Goal: Transaction & Acquisition: Book appointment/travel/reservation

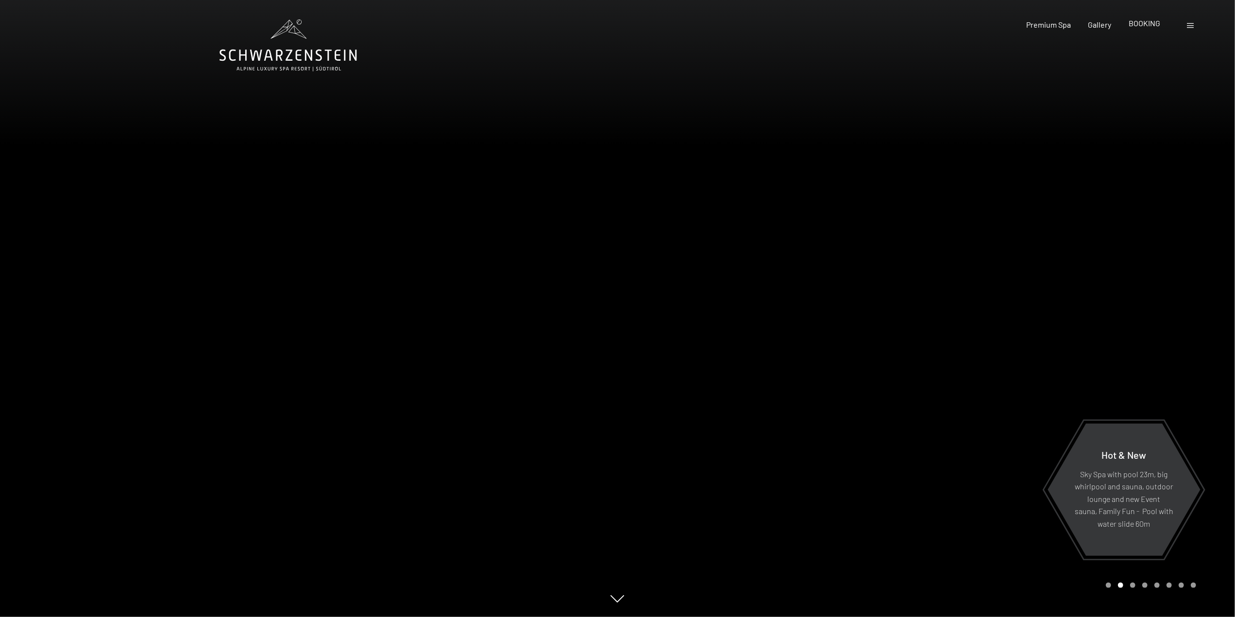
click at [1146, 24] on span "BOOKING" at bounding box center [1144, 22] width 32 height 9
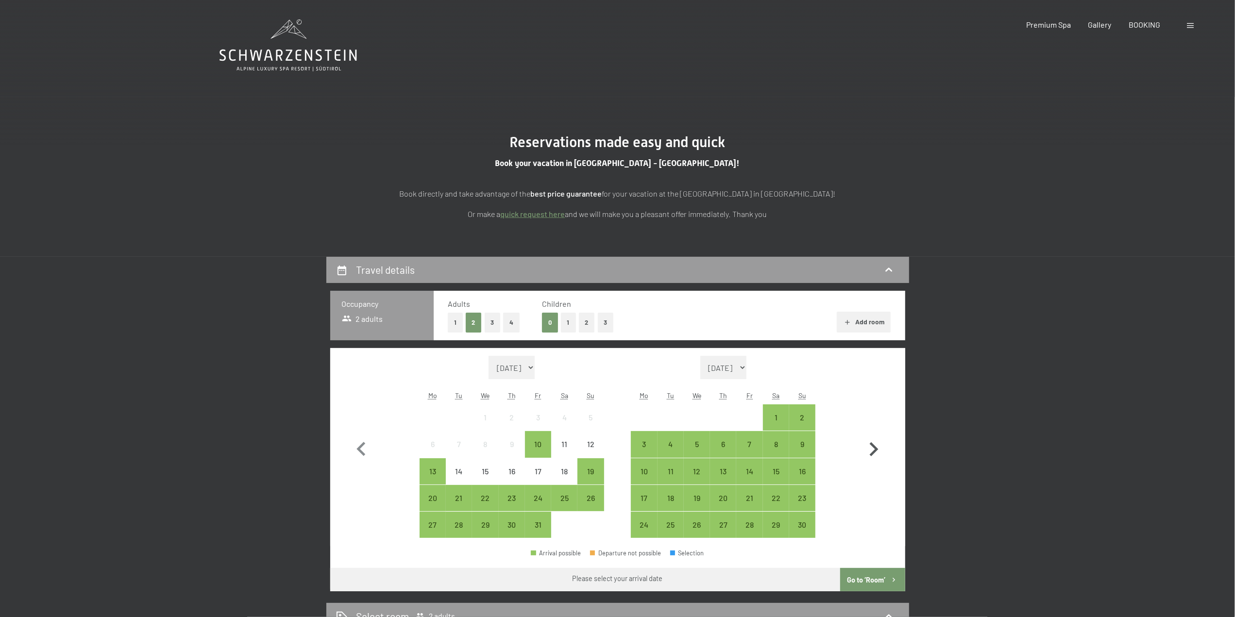
click at [869, 448] on icon "button" at bounding box center [873, 449] width 28 height 28
select select "2025-11-01"
select select "2025-12-01"
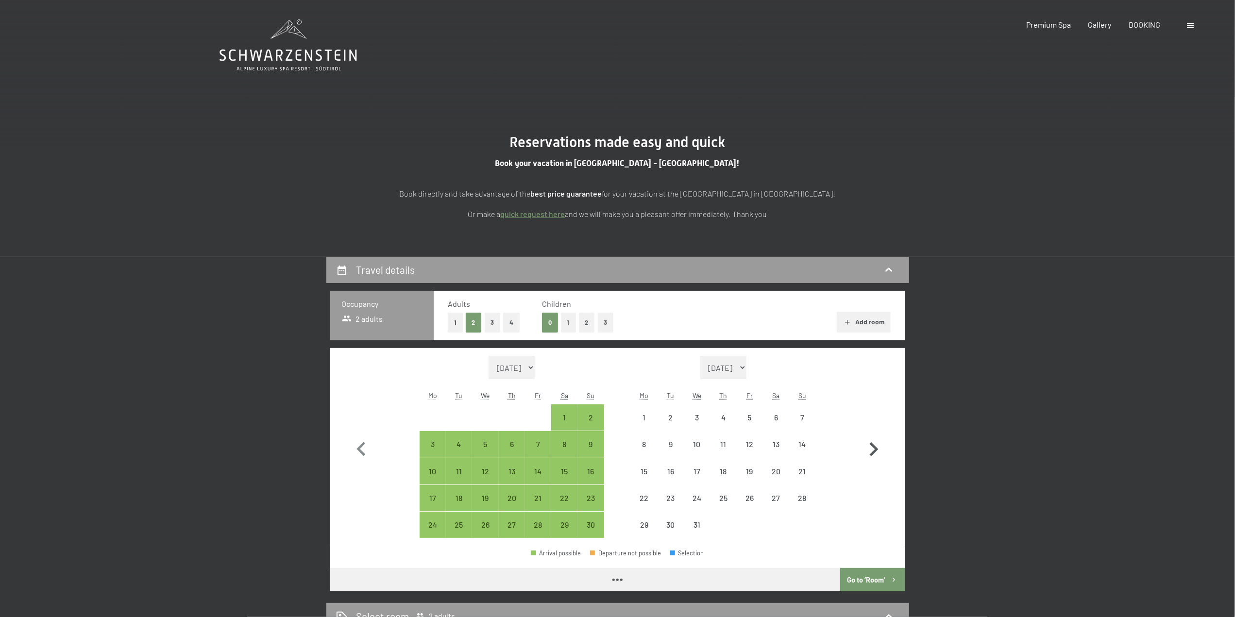
click at [869, 448] on icon "button" at bounding box center [873, 449] width 28 height 28
select select "2025-12-01"
select select "2026-01-01"
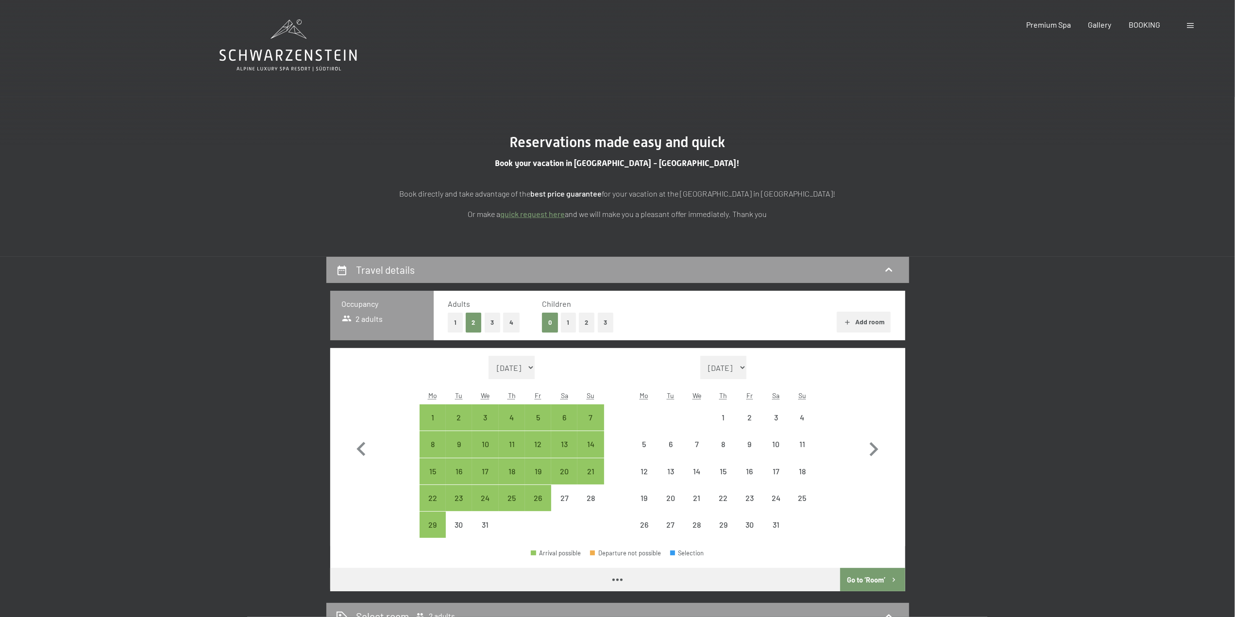
select select "2025-12-01"
select select "2026-01-01"
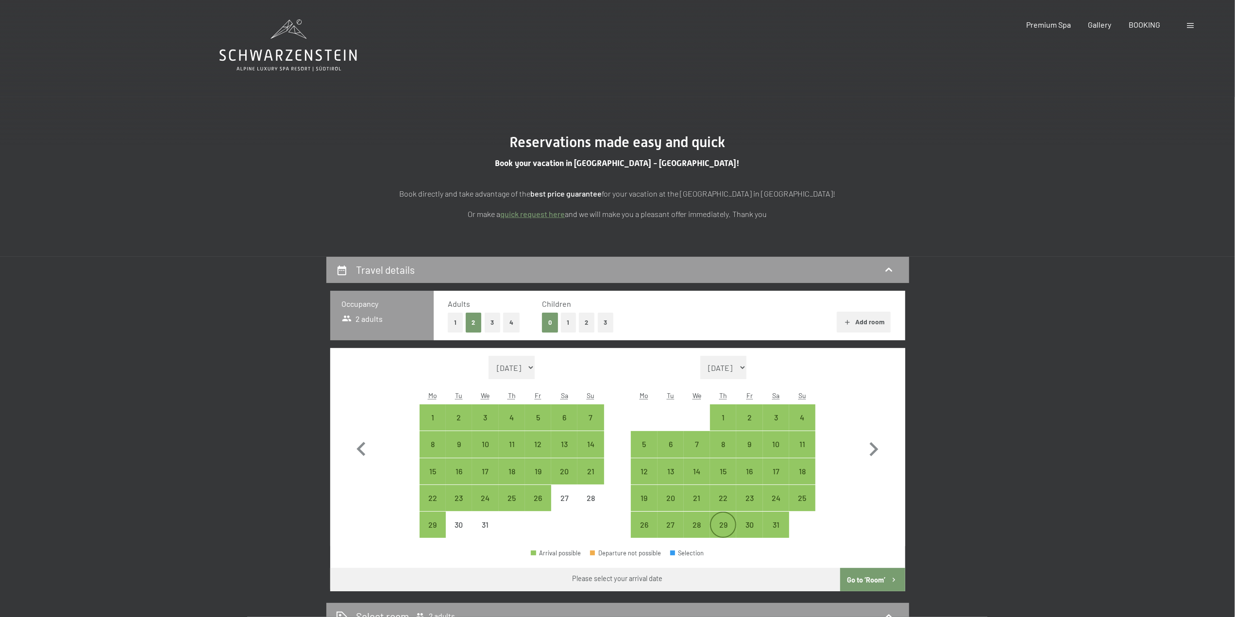
click at [725, 523] on div "29" at bounding box center [723, 533] width 24 height 24
select select "2025-12-01"
select select "2026-01-01"
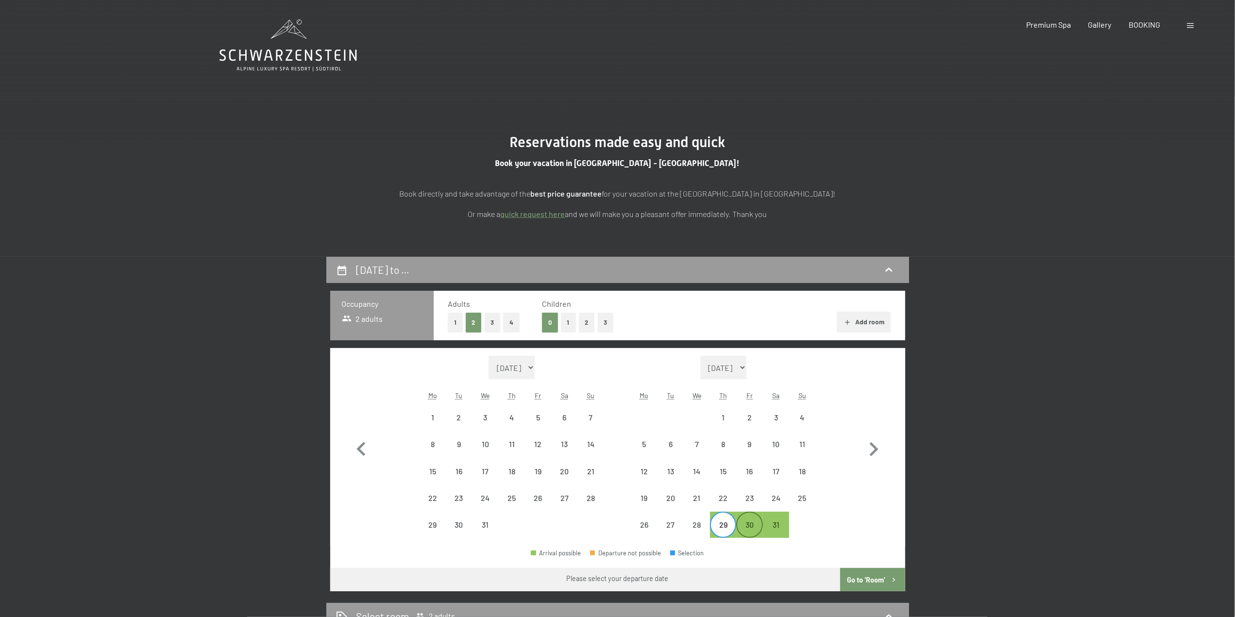
click at [750, 527] on div "30" at bounding box center [749, 533] width 24 height 24
select select "2025-12-01"
select select "2026-01-01"
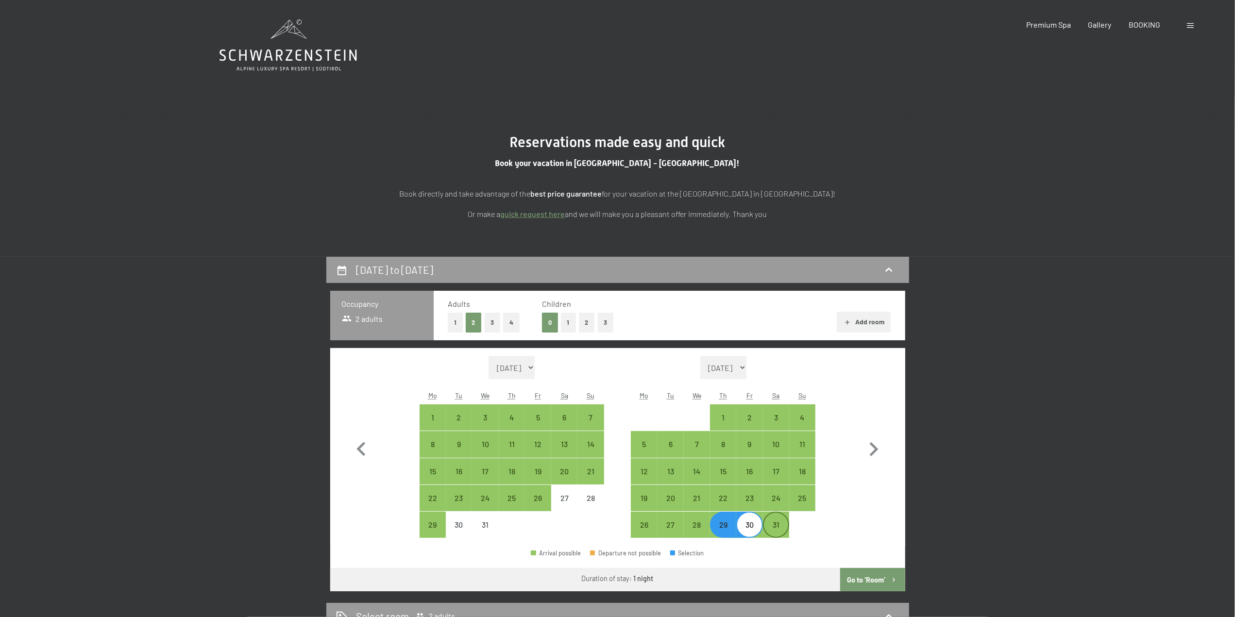
click at [772, 530] on div "31" at bounding box center [776, 533] width 24 height 24
select select "2025-12-01"
select select "2026-01-01"
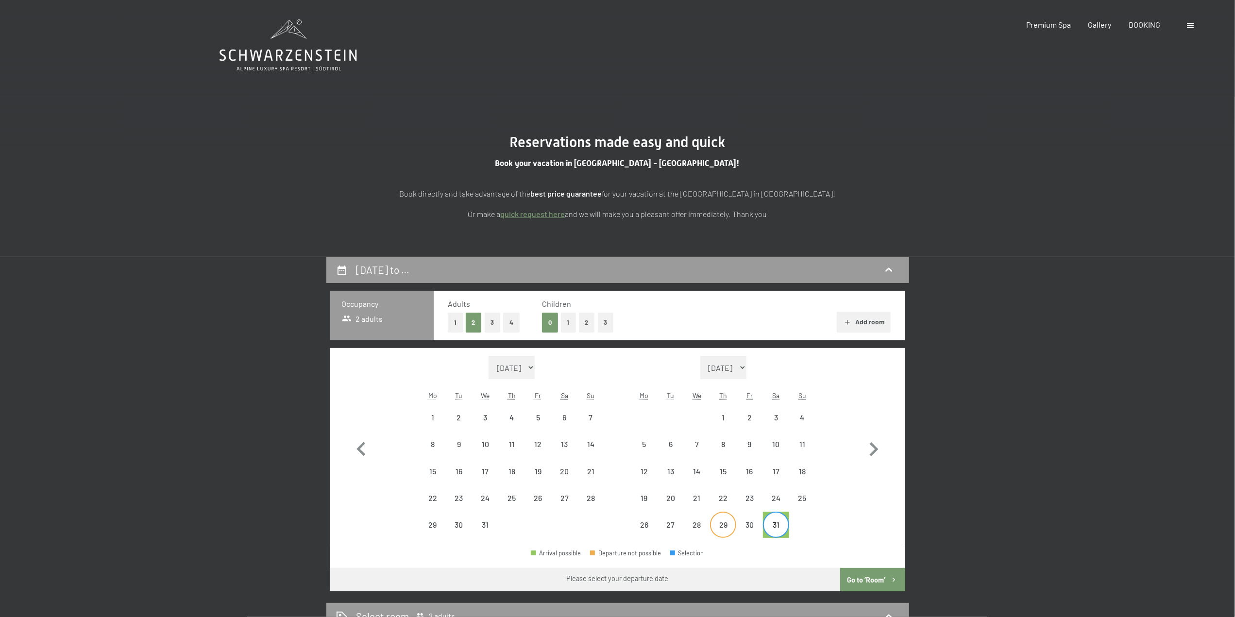
click at [718, 528] on div "29" at bounding box center [723, 533] width 24 height 24
select select "2025-12-01"
select select "2026-01-01"
click at [873, 452] on icon "button" at bounding box center [874, 449] width 9 height 14
select select "2026-01-01"
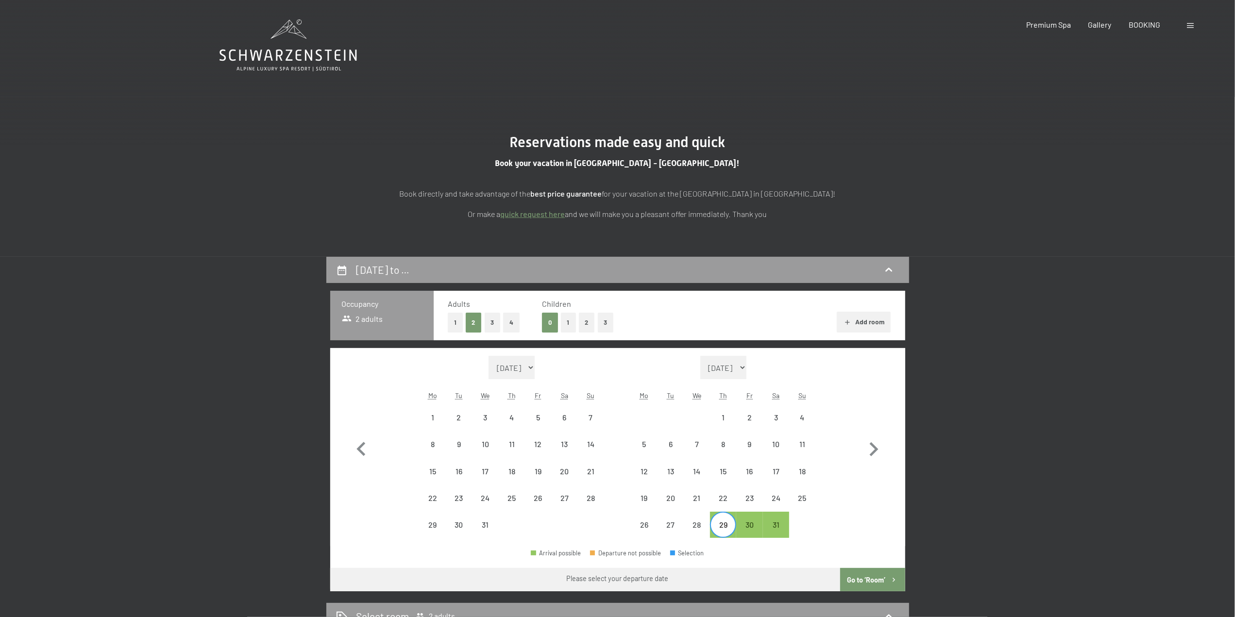
select select "2026-02-01"
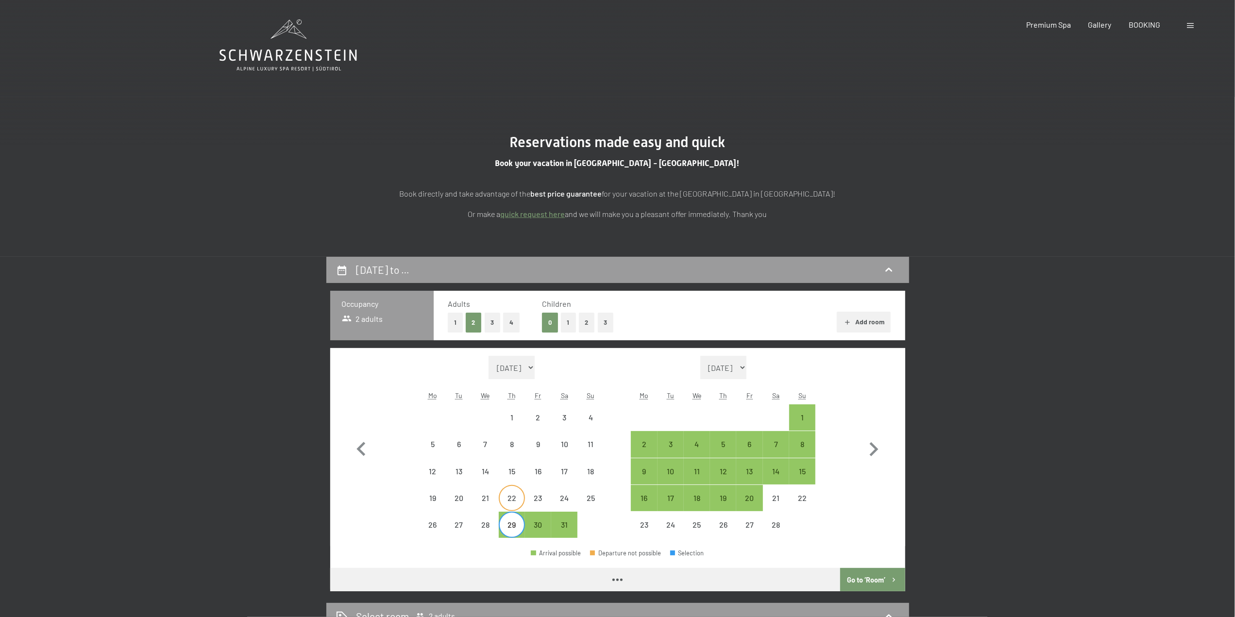
select select "2026-01-01"
select select "2026-02-01"
click at [806, 418] on div "1" at bounding box center [802, 426] width 24 height 24
select select "2026-01-01"
select select "2026-02-01"
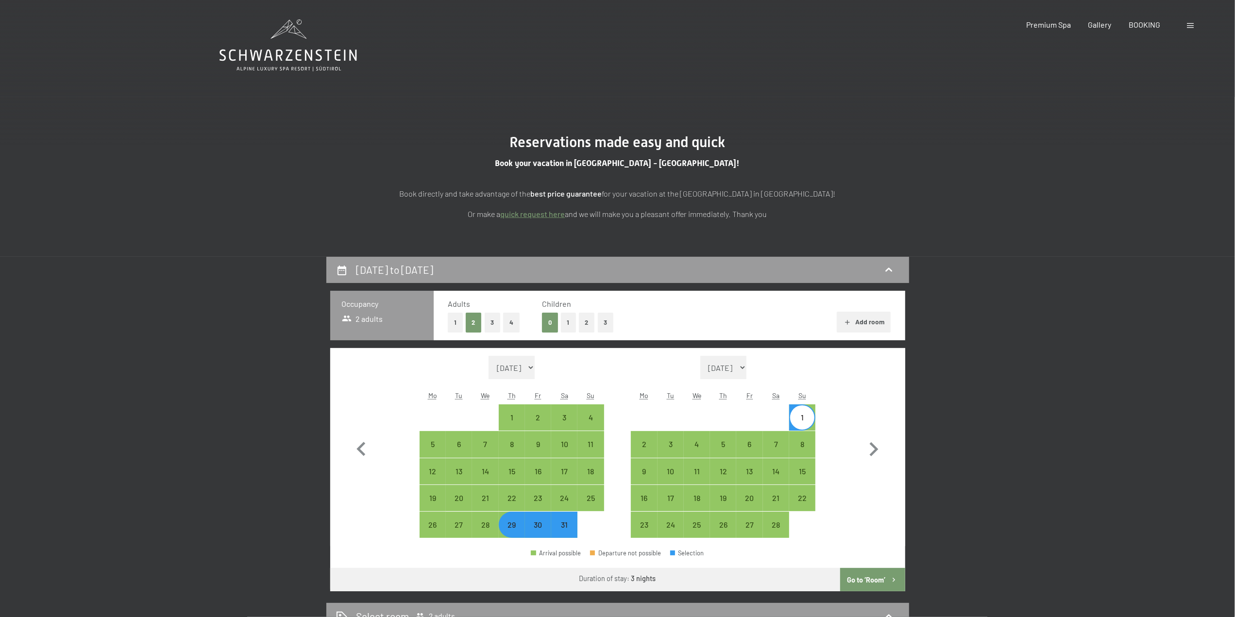
click at [862, 576] on button "Go to ‘Room’" at bounding box center [872, 579] width 65 height 23
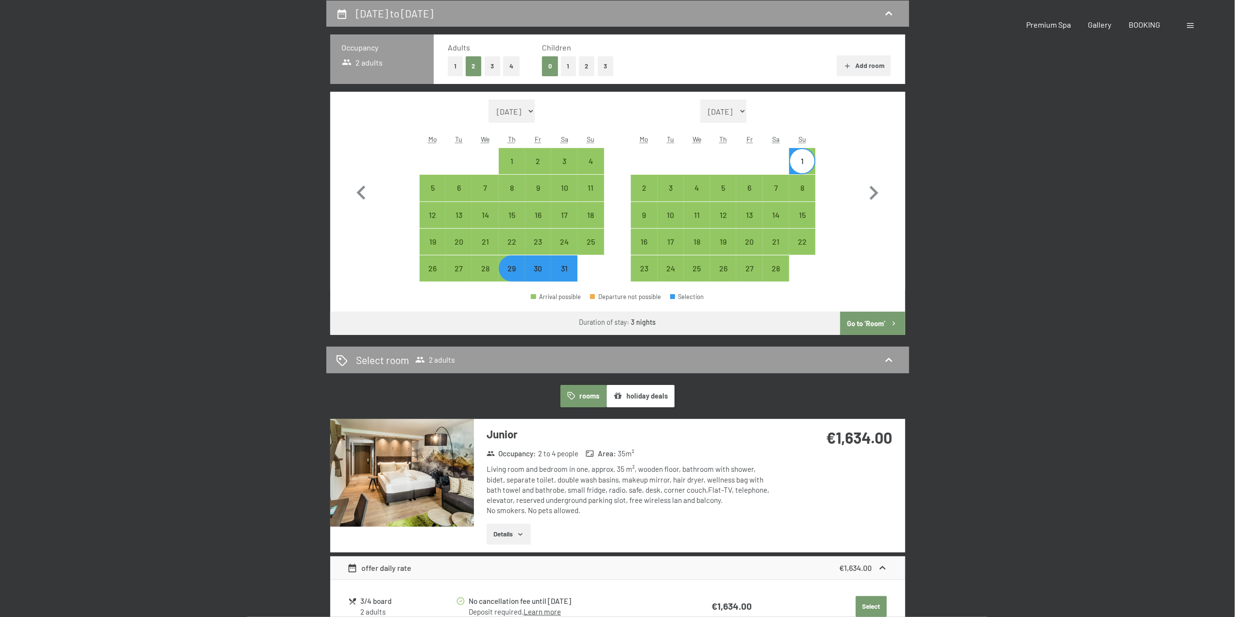
select select "2026-01-01"
select select "2026-02-01"
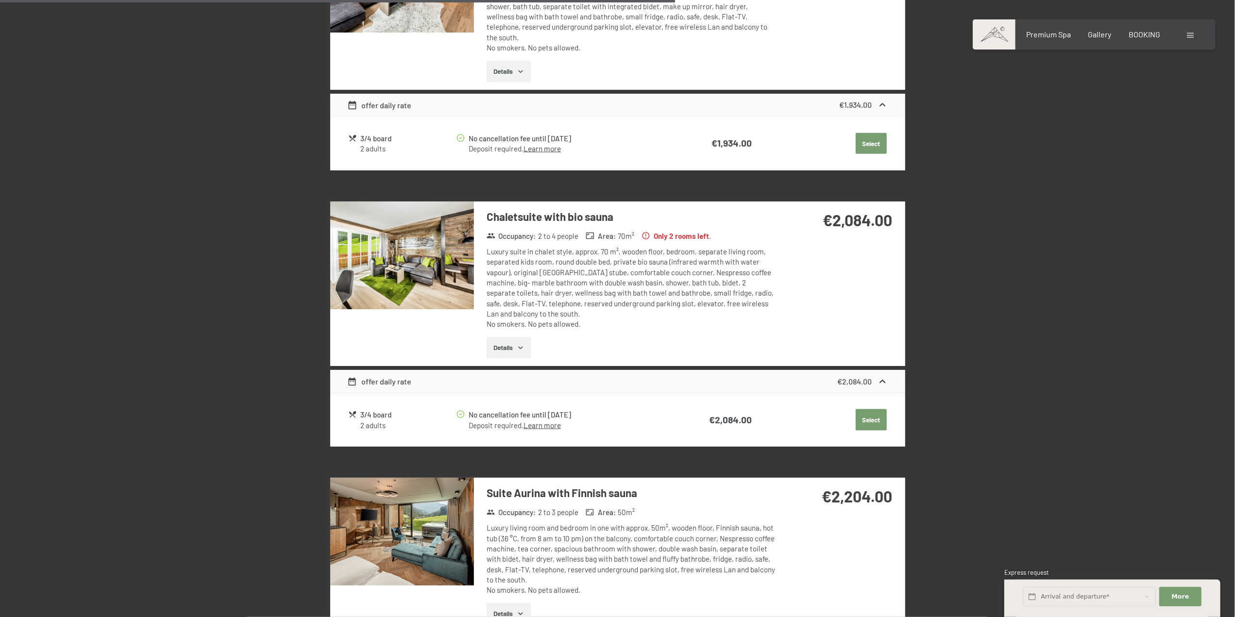
scroll to position [1324, 0]
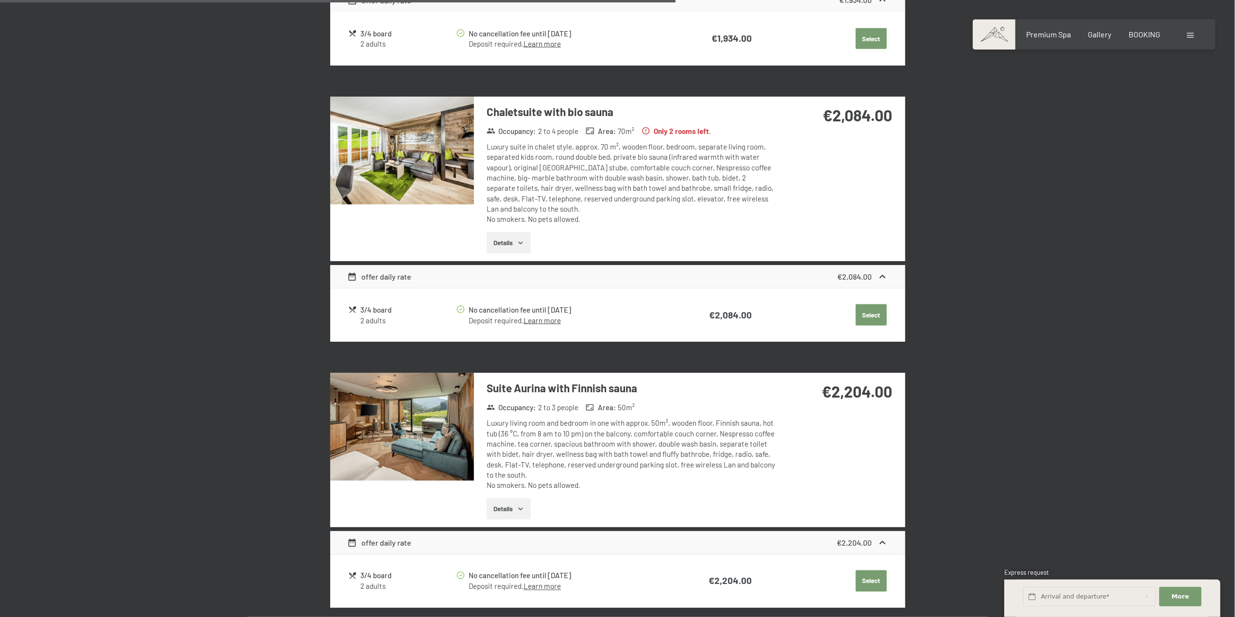
click at [867, 570] on button "Select" at bounding box center [870, 580] width 31 height 21
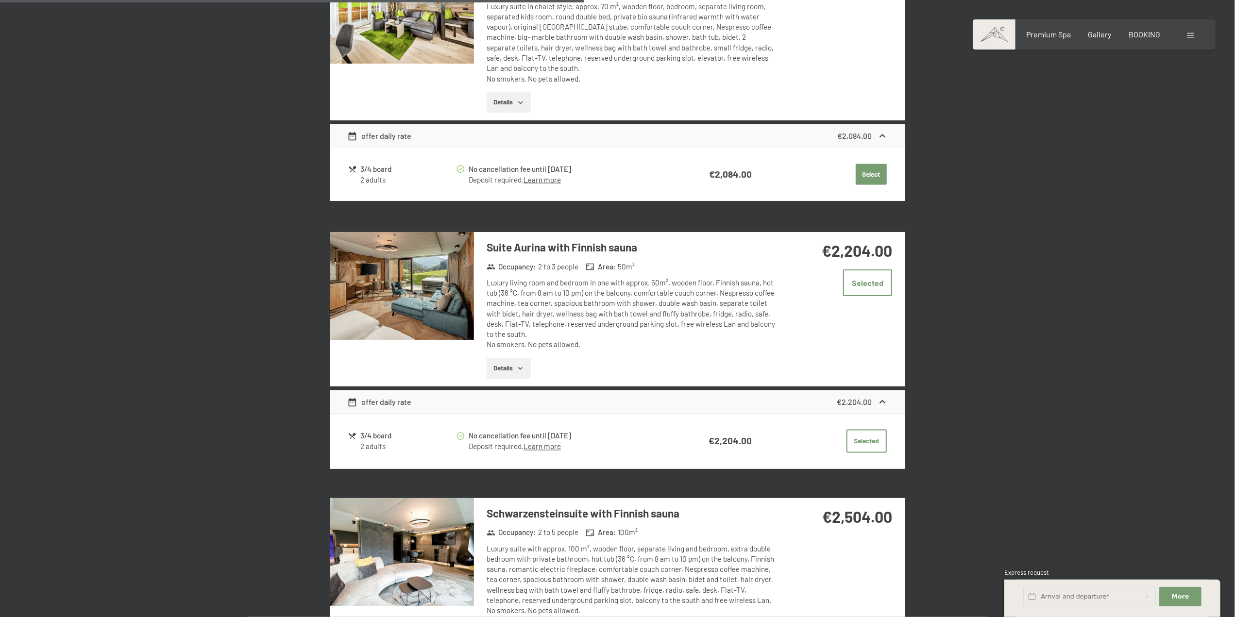
scroll to position [1470, 0]
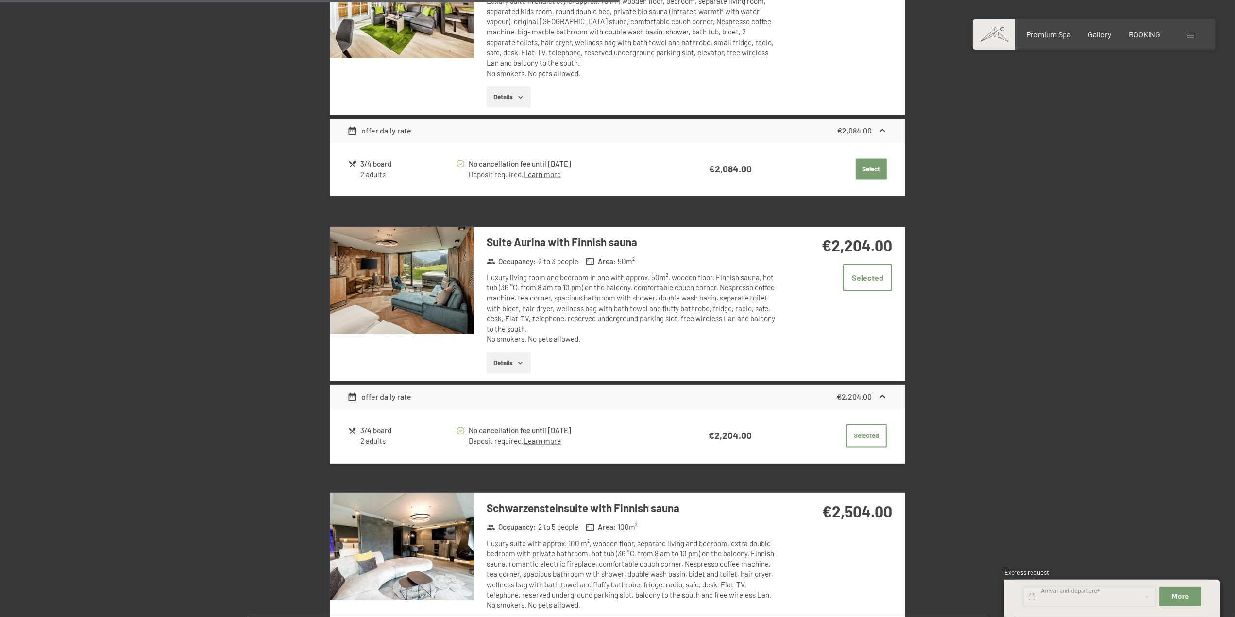
click at [1142, 597] on input "text" at bounding box center [1089, 597] width 133 height 20
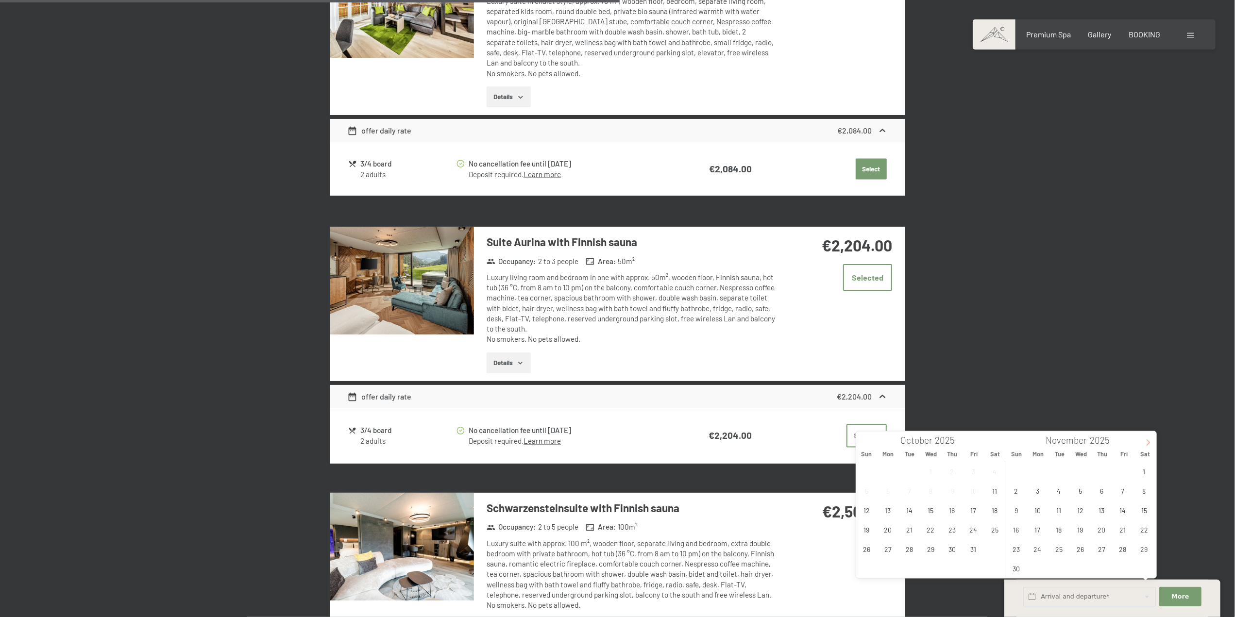
click at [1148, 440] on icon at bounding box center [1147, 442] width 7 height 7
click at [1148, 441] on icon at bounding box center [1147, 442] width 7 height 7
type input "2026"
click at [1099, 550] on span "29" at bounding box center [1101, 549] width 19 height 19
type input "Thu. 29/01/2026"
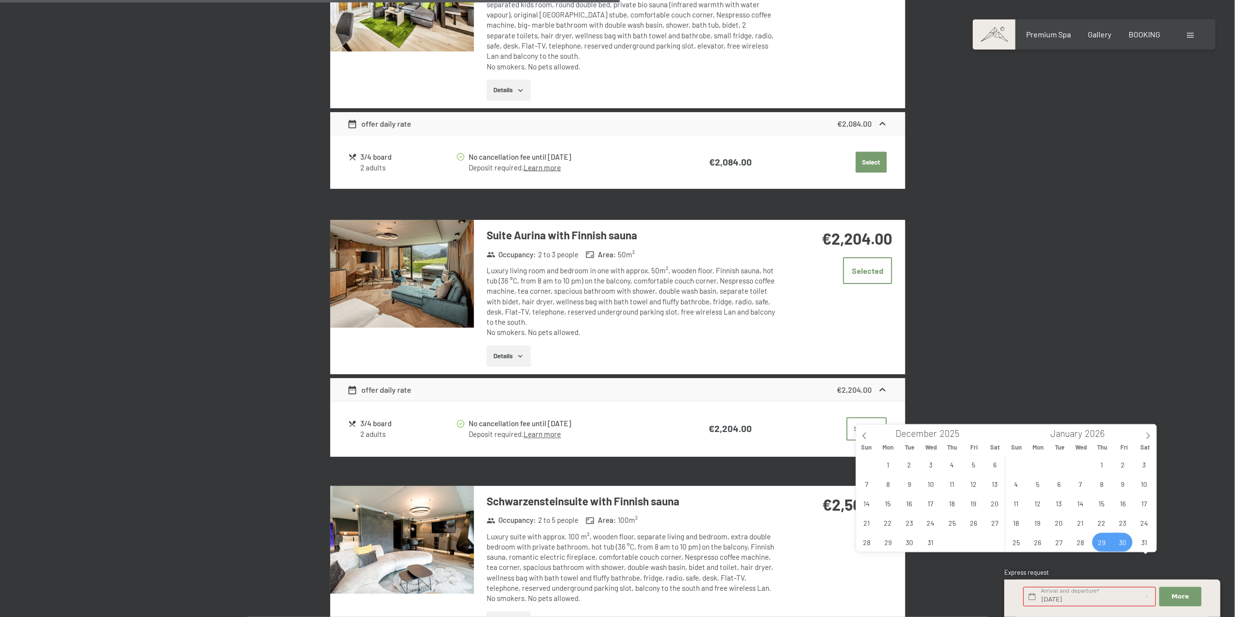
scroll to position [1519, 0]
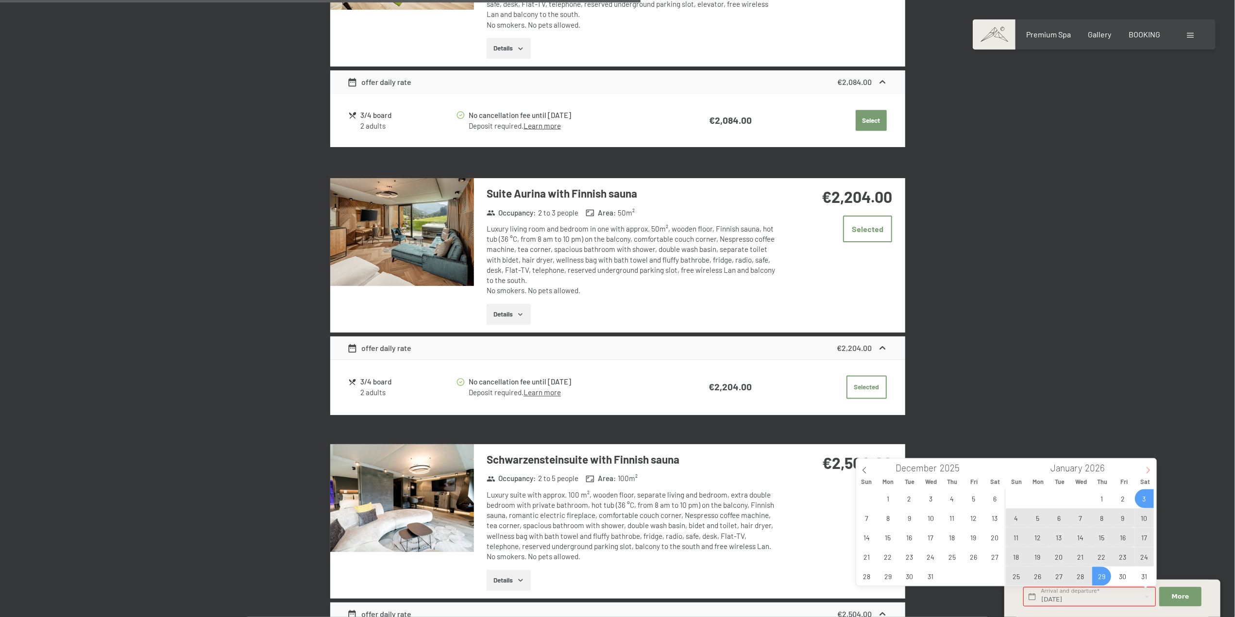
click at [1150, 468] on icon at bounding box center [1147, 470] width 7 height 7
type input "2026"
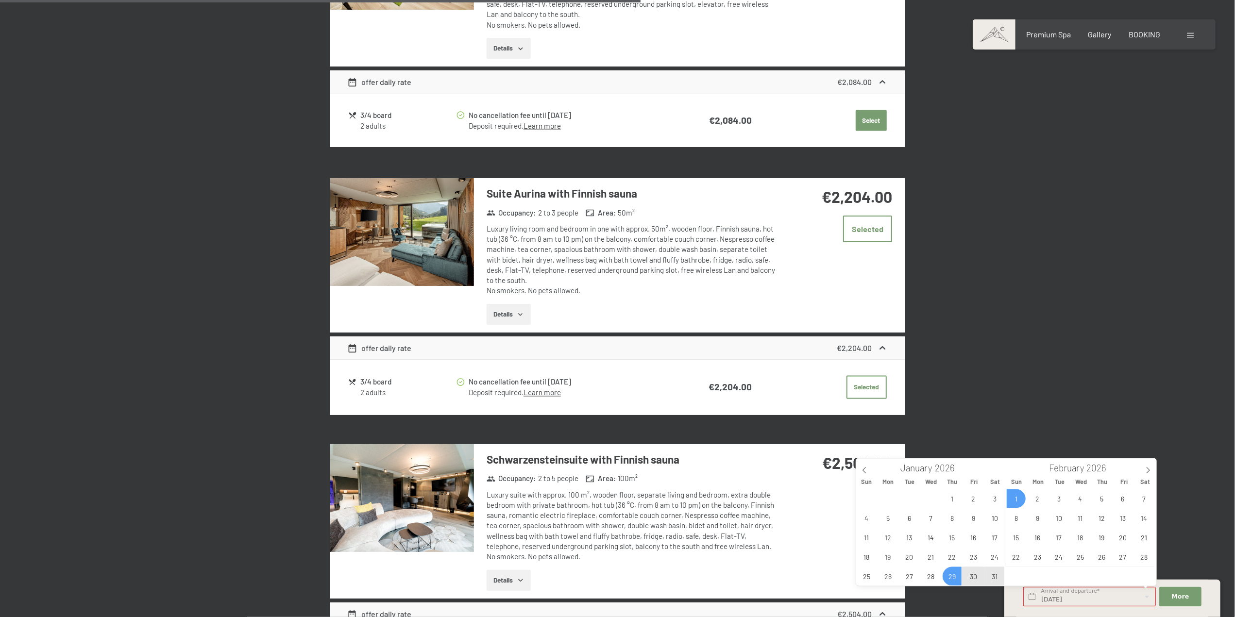
click at [1017, 501] on span "1" at bounding box center [1015, 498] width 19 height 19
type input "Thu. 29/01/2026 - Sun. 01/02/2026"
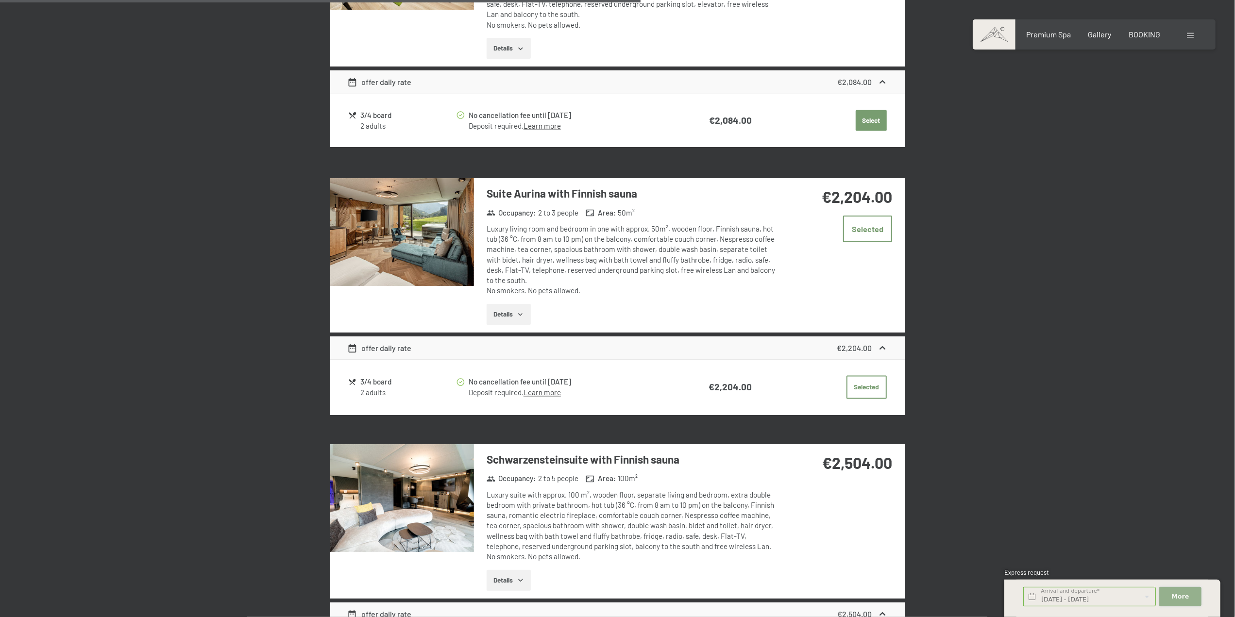
click at [1191, 600] on button "More Hide address fields" at bounding box center [1180, 597] width 42 height 20
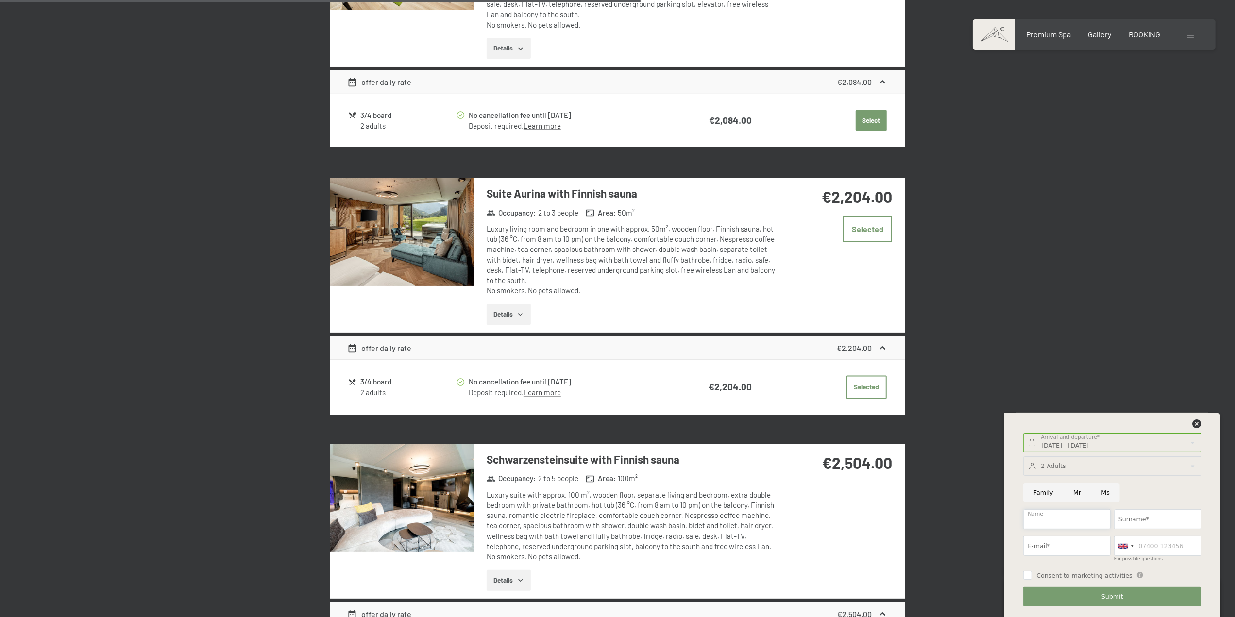
click at [1057, 522] on input "Name" at bounding box center [1066, 519] width 87 height 20
type input "FRANCESCO"
type input "DALVIT"
type input "francesco.dalvit@gmail.com"
type input "3336539516"
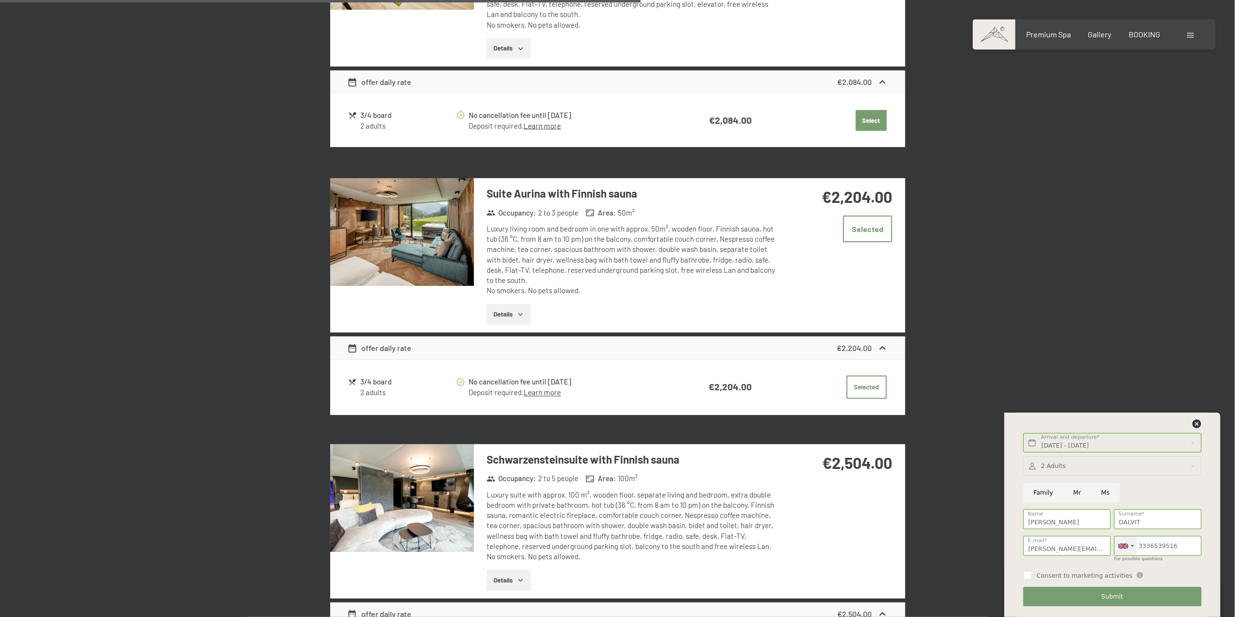
click at [1127, 546] on div at bounding box center [1123, 546] width 10 height 5
click at [1172, 383] on span "[GEOGRAPHIC_DATA] ([GEOGRAPHIC_DATA])" at bounding box center [1216, 379] width 151 height 8
click at [1091, 600] on button "Submit" at bounding box center [1112, 597] width 178 height 20
